Goal: Check status: Check status

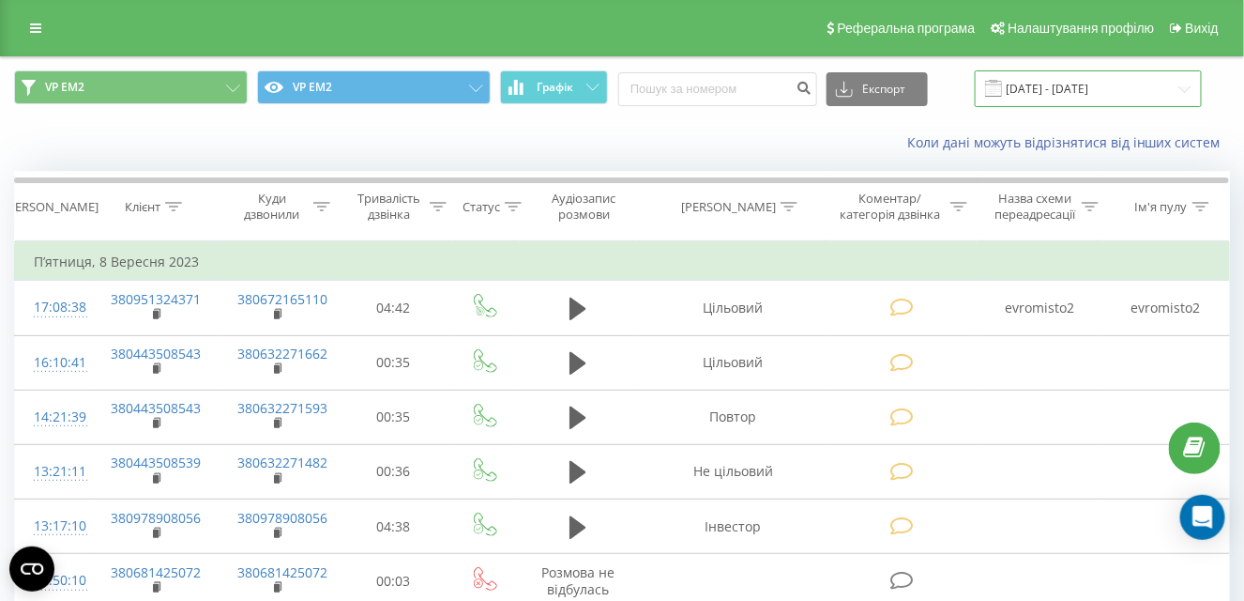
click at [1184, 84] on input "[DATE] - [DATE]" at bounding box center [1088, 88] width 227 height 37
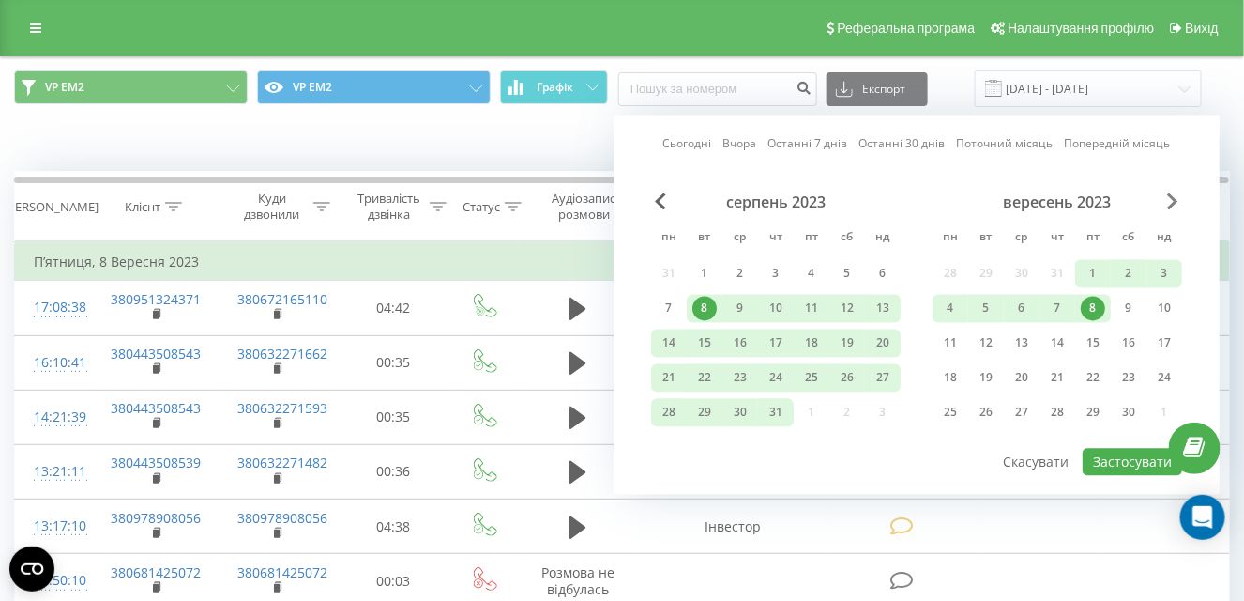
click at [1176, 201] on span "Next Month" at bounding box center [1172, 201] width 11 height 17
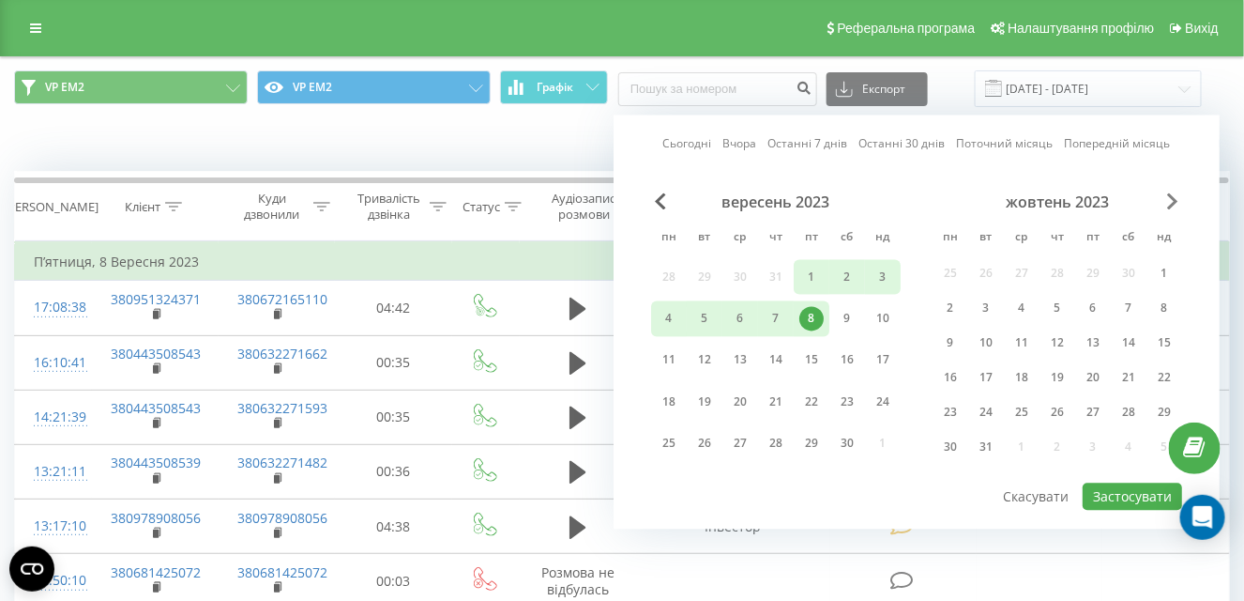
click at [1176, 199] on span "Next Month" at bounding box center [1172, 201] width 11 height 17
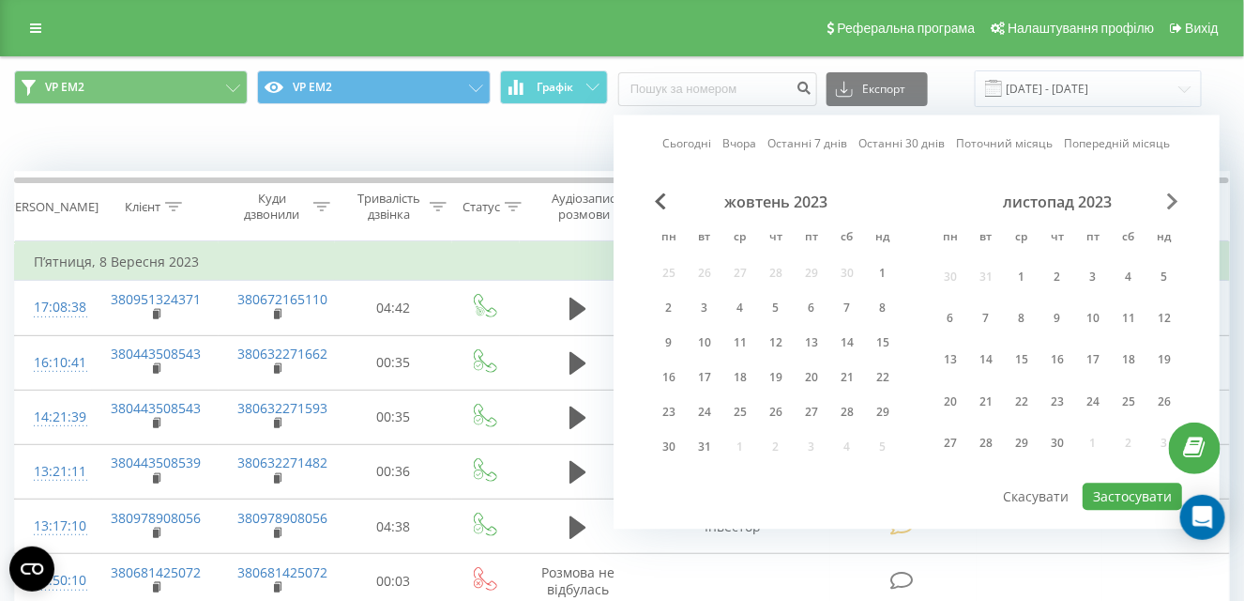
click at [1176, 199] on span "Next Month" at bounding box center [1172, 201] width 11 height 17
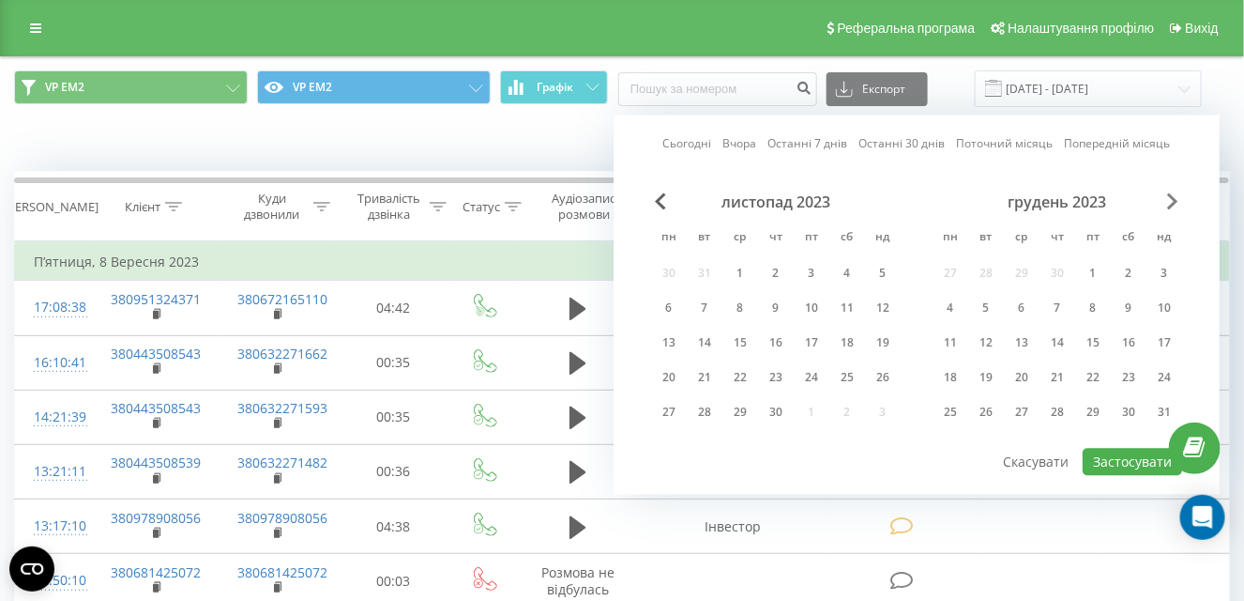
click at [1176, 199] on span "Next Month" at bounding box center [1172, 201] width 11 height 17
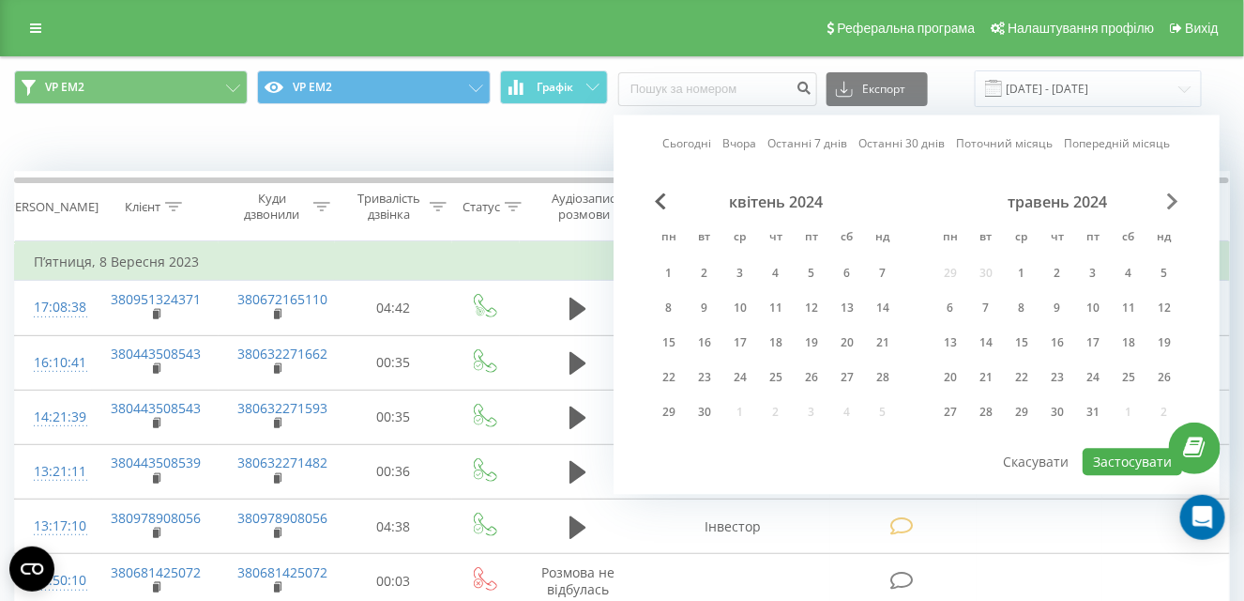
click at [1176, 199] on span "Next Month" at bounding box center [1172, 201] width 11 height 17
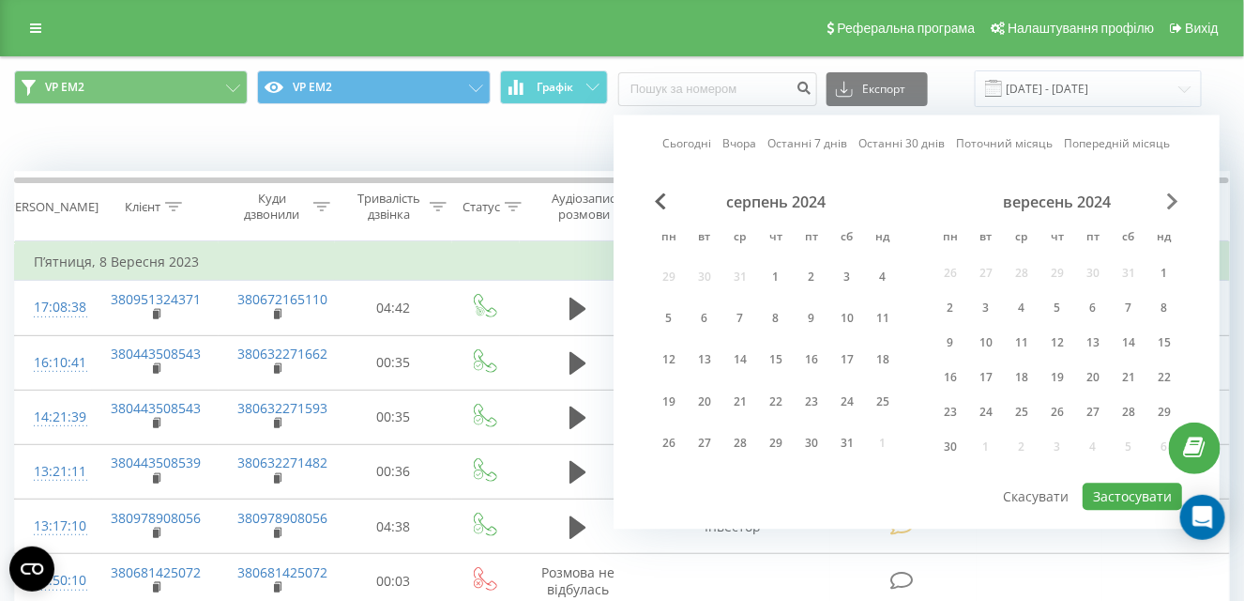
click at [1176, 199] on span "Next Month" at bounding box center [1172, 201] width 11 height 17
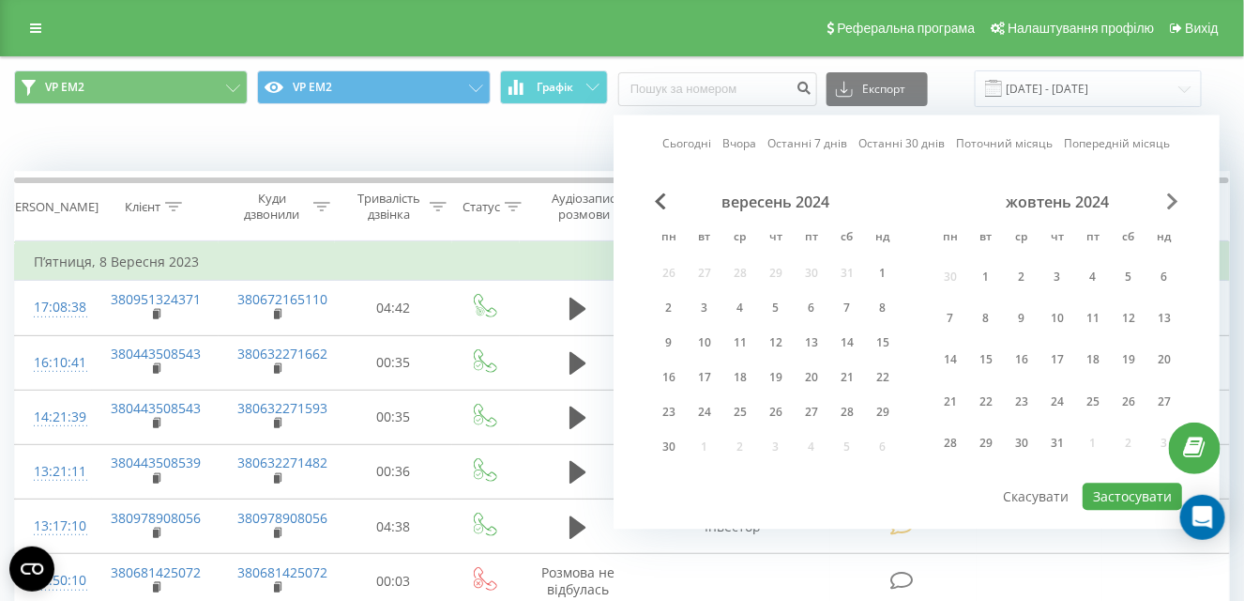
click at [1176, 199] on span "Next Month" at bounding box center [1172, 201] width 11 height 17
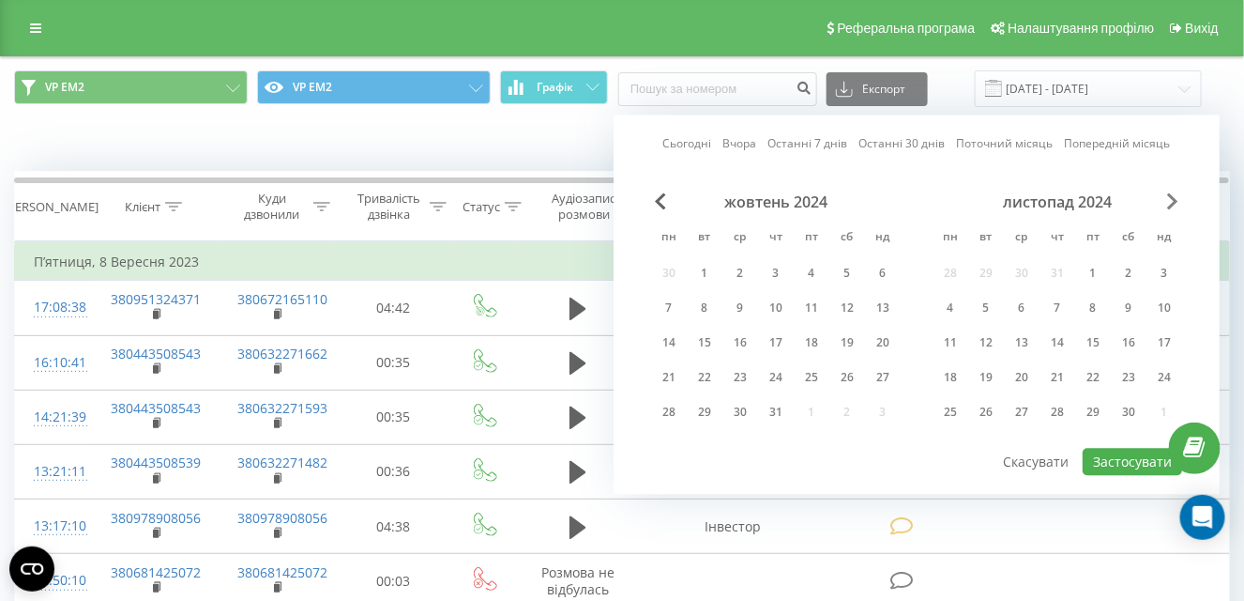
click at [1176, 199] on span "Next Month" at bounding box center [1172, 201] width 11 height 17
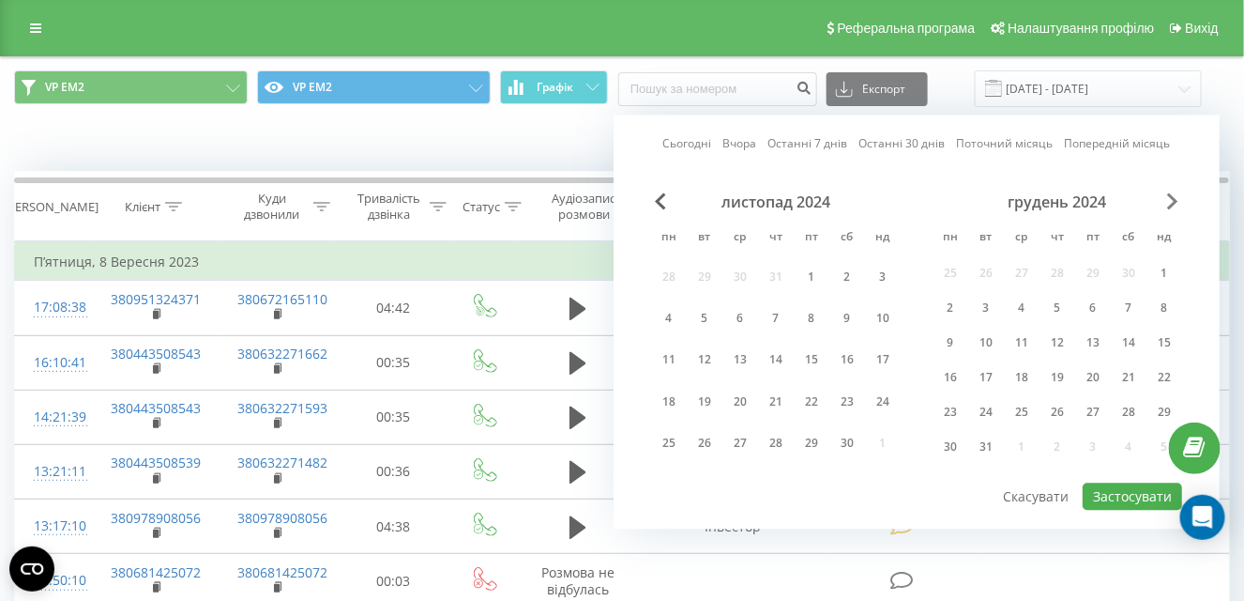
click at [1176, 199] on span "Next Month" at bounding box center [1172, 201] width 11 height 17
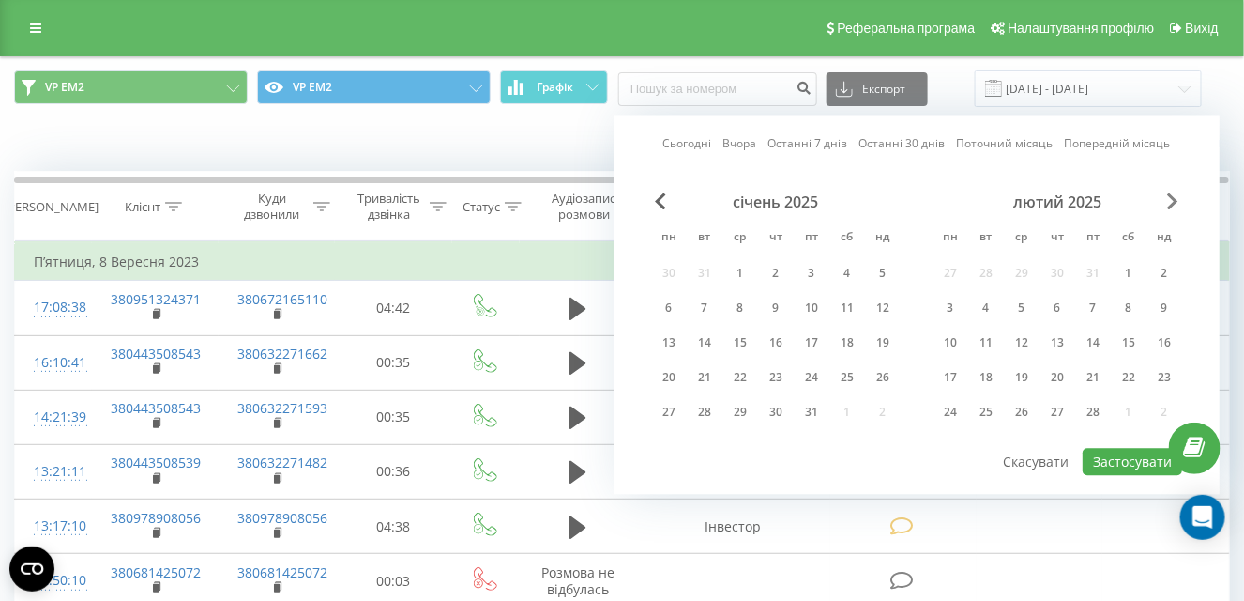
click at [1176, 199] on span "Next Month" at bounding box center [1172, 201] width 11 height 17
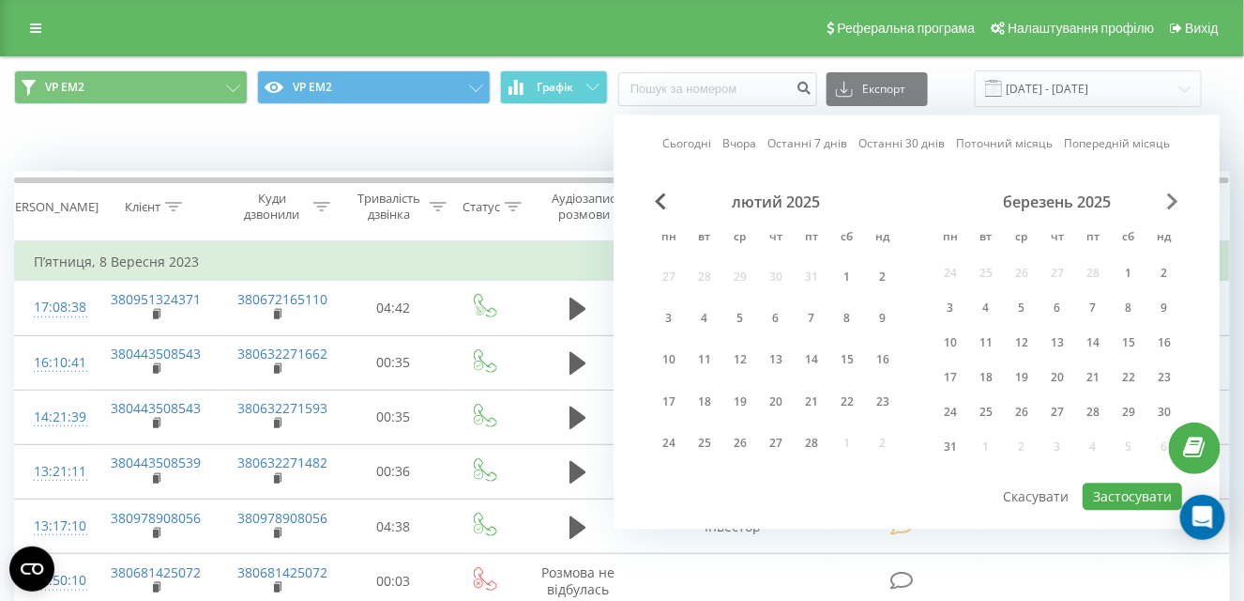
click at [1176, 199] on span "Next Month" at bounding box center [1172, 201] width 11 height 17
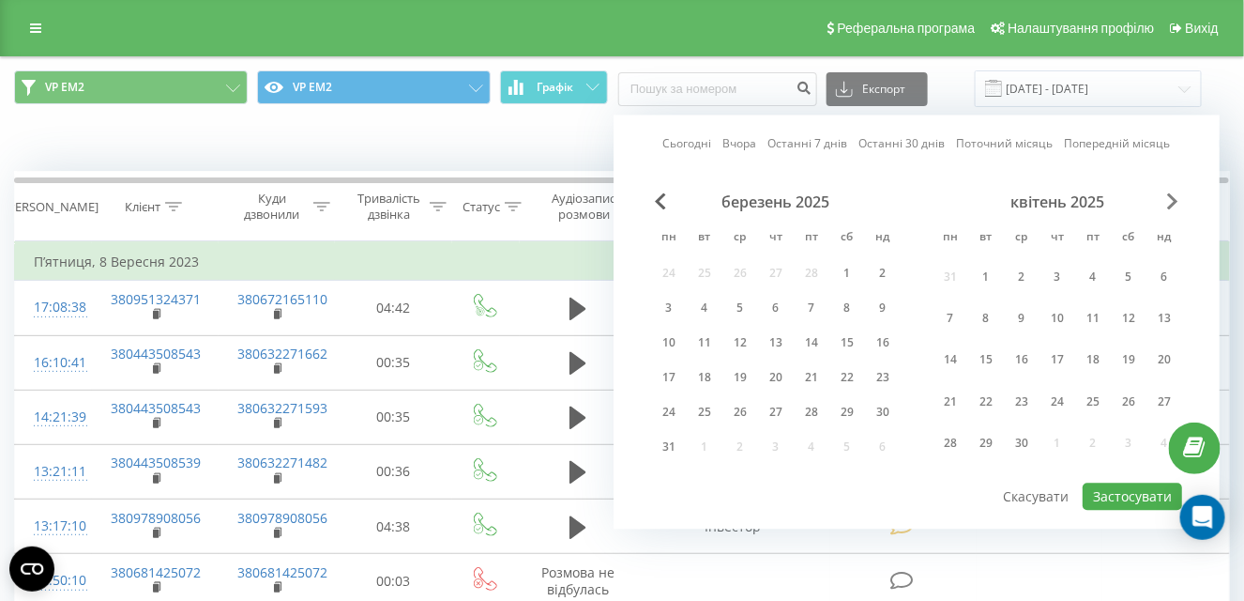
click at [1176, 199] on span "Next Month" at bounding box center [1172, 201] width 11 height 17
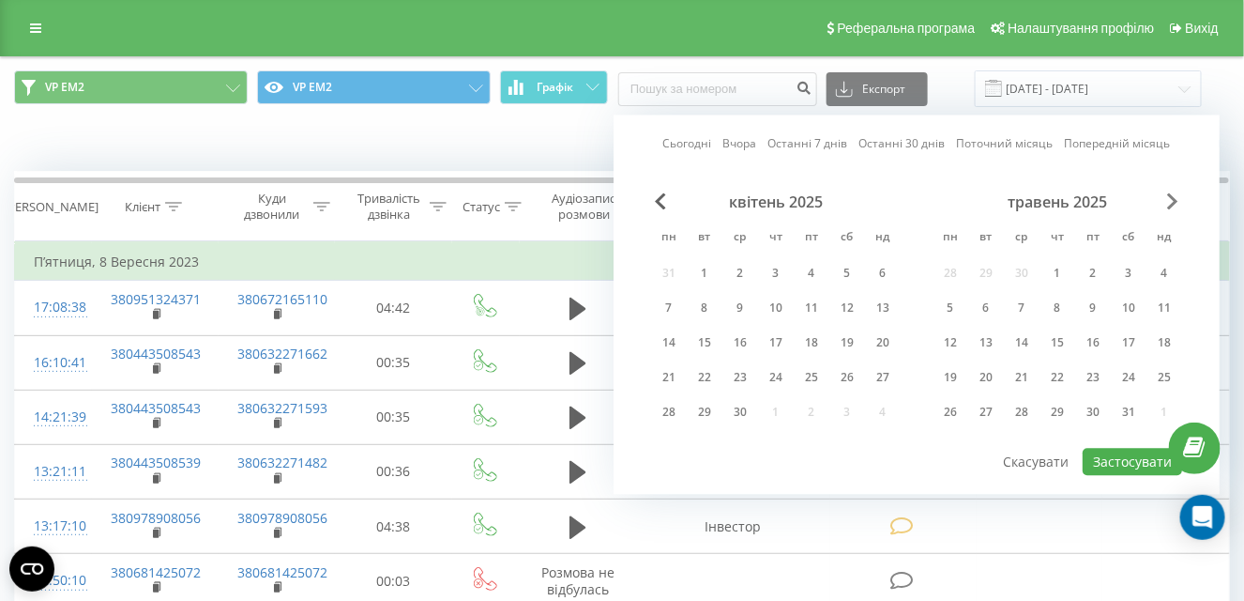
click at [1176, 199] on span "Next Month" at bounding box center [1172, 201] width 11 height 17
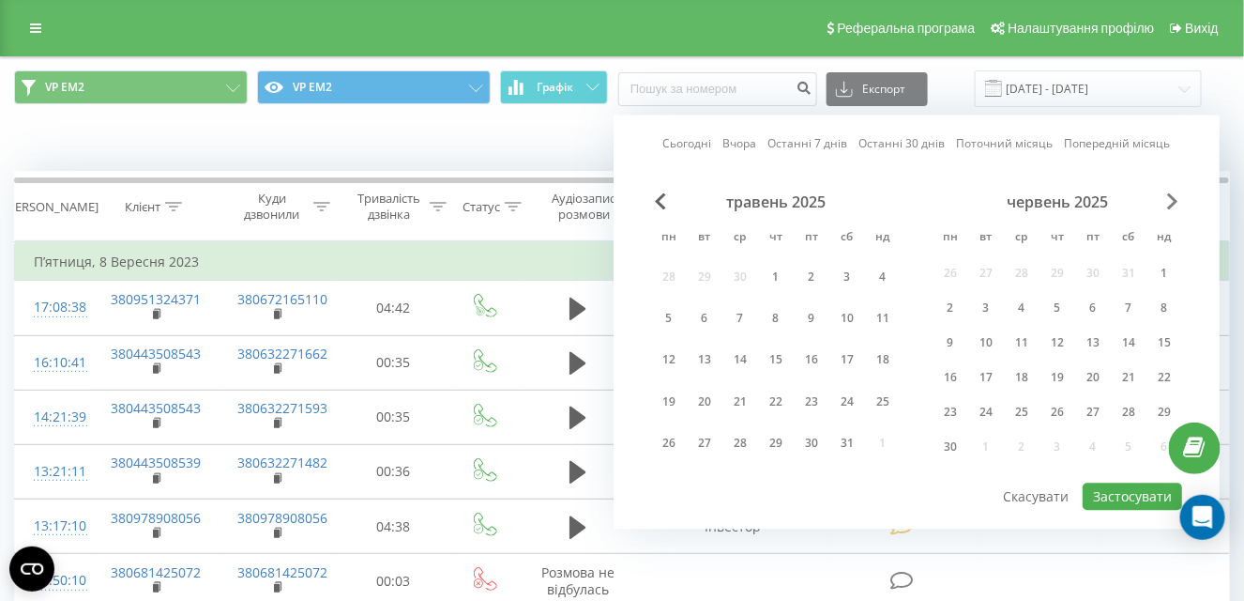
click at [1176, 199] on span "Next Month" at bounding box center [1172, 201] width 11 height 17
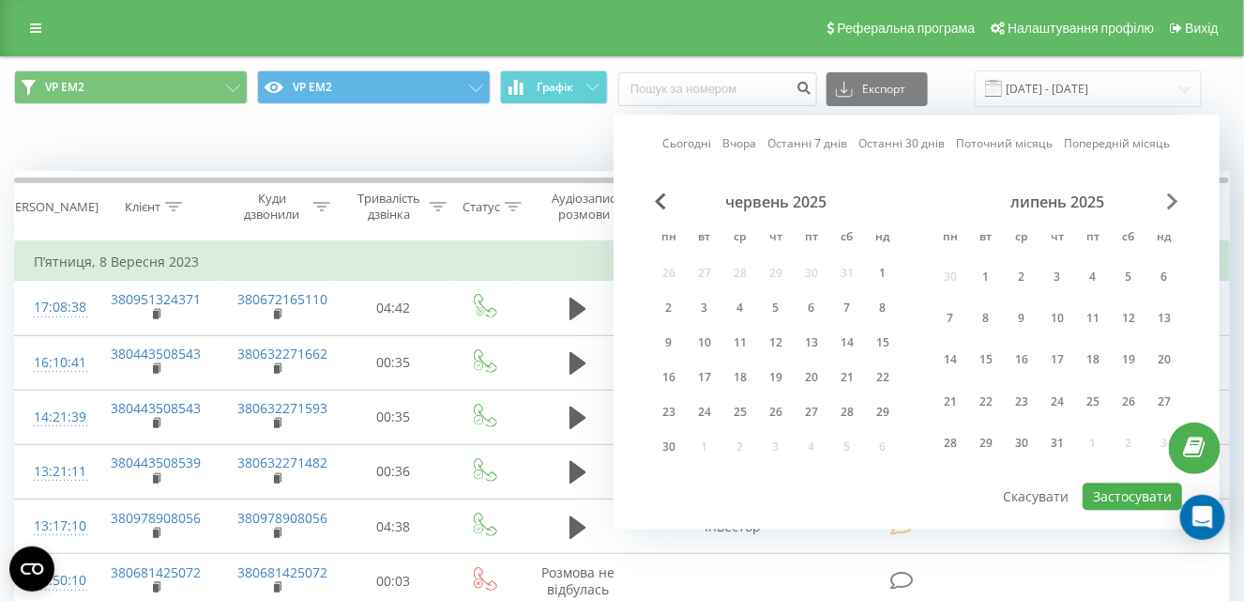
click at [1176, 199] on span "Next Month" at bounding box center [1172, 201] width 11 height 17
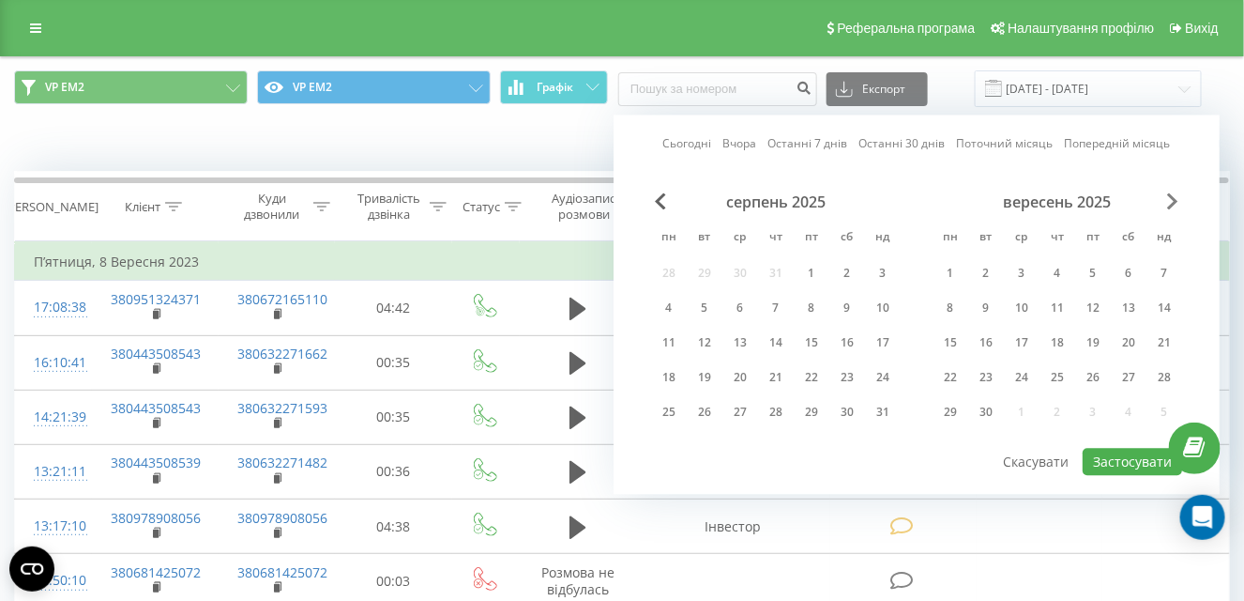
click at [1176, 199] on span "Next Month" at bounding box center [1172, 201] width 11 height 17
click at [662, 196] on span "Previous Month" at bounding box center [660, 201] width 11 height 17
click at [706, 372] on div "19" at bounding box center [705, 378] width 24 height 24
click at [1134, 457] on button "Застосувати" at bounding box center [1132, 462] width 99 height 27
type input "[DATE] - [DATE]"
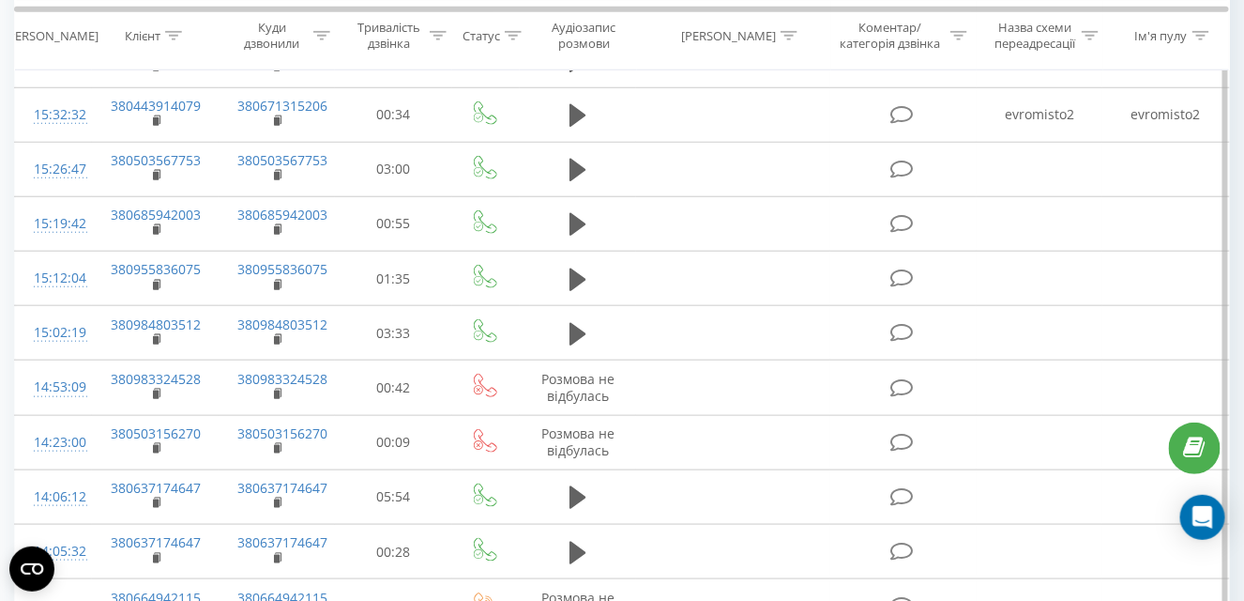
scroll to position [850, 0]
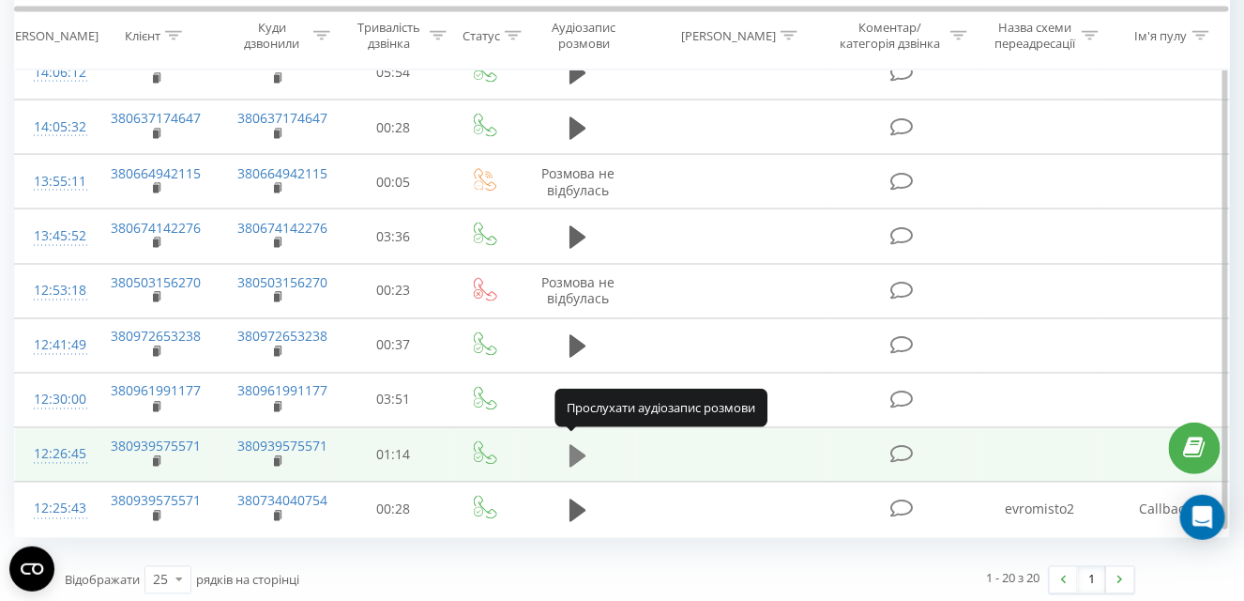
click at [583, 443] on icon at bounding box center [578, 456] width 17 height 26
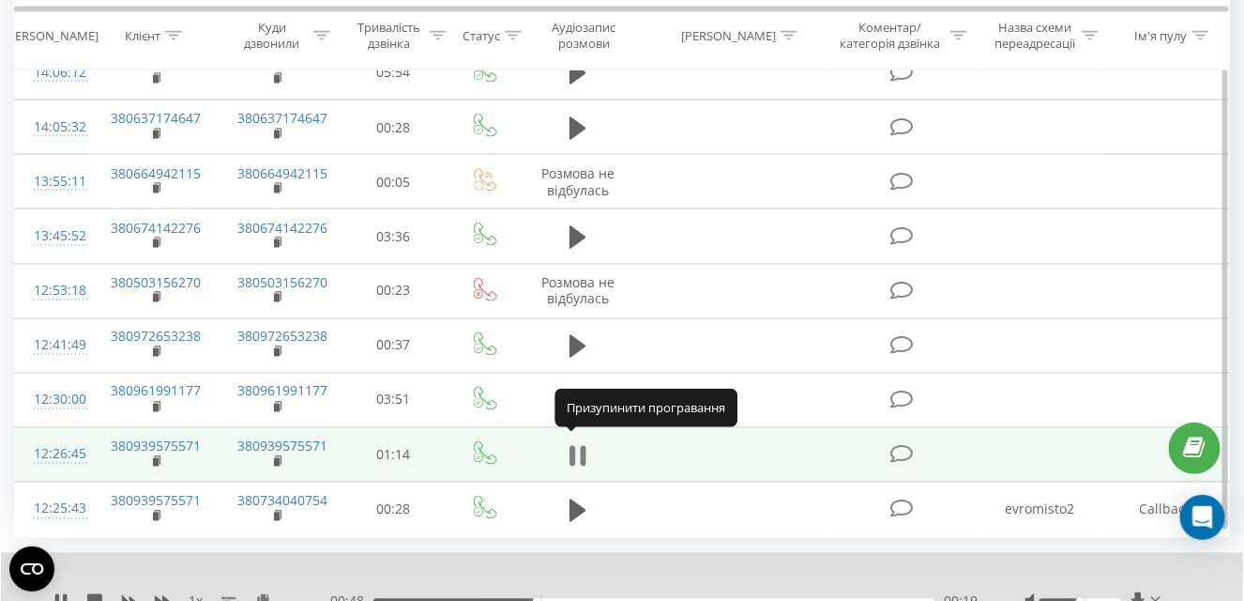
click at [582, 453] on icon at bounding box center [584, 456] width 6 height 21
